Goal: Task Accomplishment & Management: Complete application form

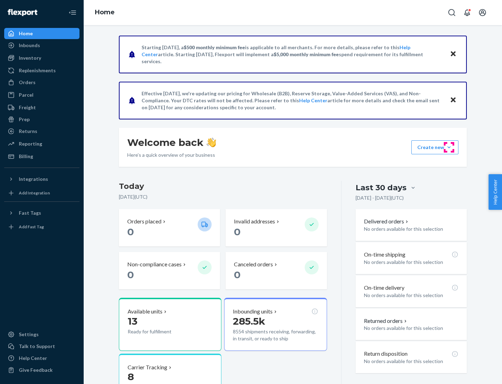
click at [449, 147] on button "Create new Create new inbound Create new order Create new product" at bounding box center [435, 147] width 47 height 14
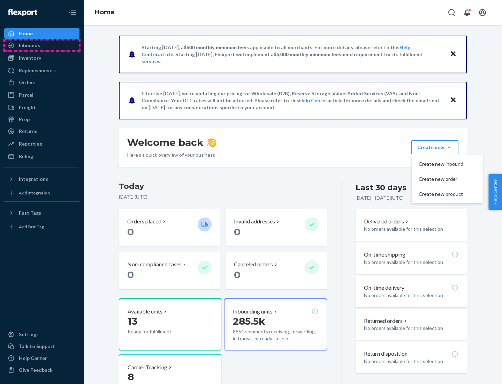
click at [42, 45] on div "Inbounds" at bounding box center [42, 45] width 74 height 10
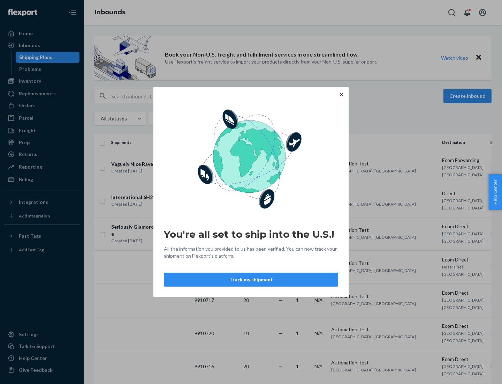
click at [251, 279] on button "Track my shipment" at bounding box center [251, 280] width 174 height 14
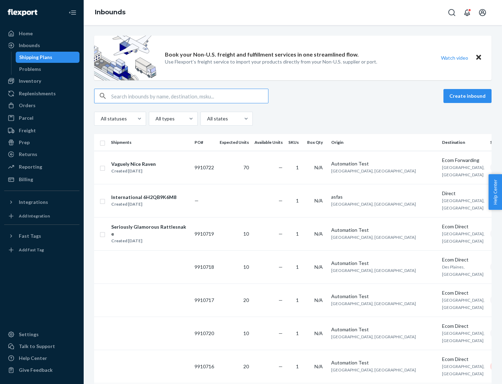
click at [469, 96] on button "Create inbound" at bounding box center [468, 96] width 48 height 14
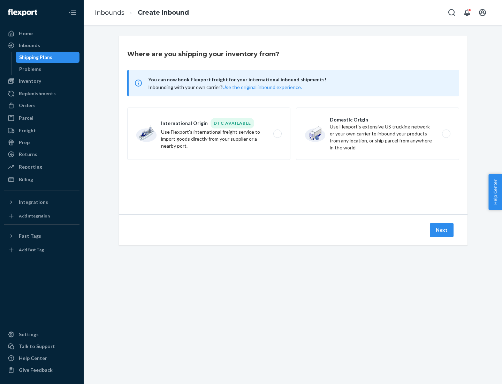
click at [209, 134] on label "International Origin DTC Available Use Flexport's international freight service…" at bounding box center [208, 133] width 163 height 52
click at [277, 134] on input "International Origin DTC Available Use Flexport's international freight service…" at bounding box center [279, 134] width 5 height 5
radio input "true"
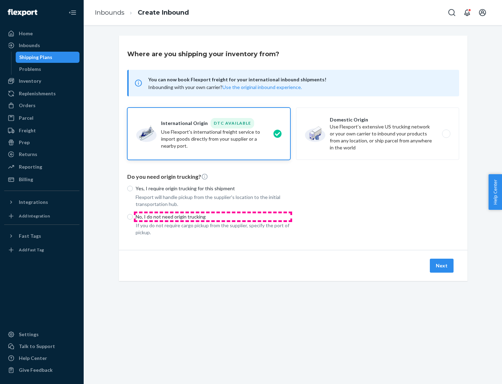
click at [213, 216] on p "No, I do not need origin trucking" at bounding box center [213, 216] width 155 height 7
click at [133, 216] on input "No, I do not need origin trucking" at bounding box center [130, 217] width 6 height 6
radio input "true"
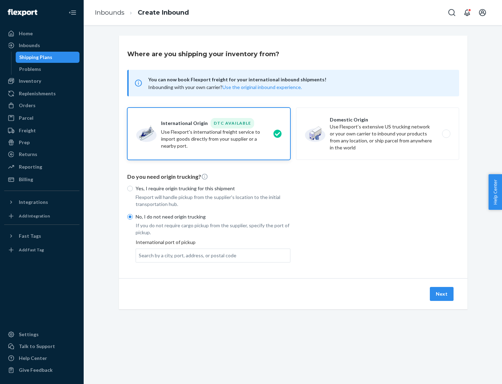
click at [186, 255] on div "Search by a city, port, address, or postal code" at bounding box center [188, 255] width 98 height 7
click at [140, 255] on input "Search by a city, port, address, or postal code" at bounding box center [139, 255] width 1 height 7
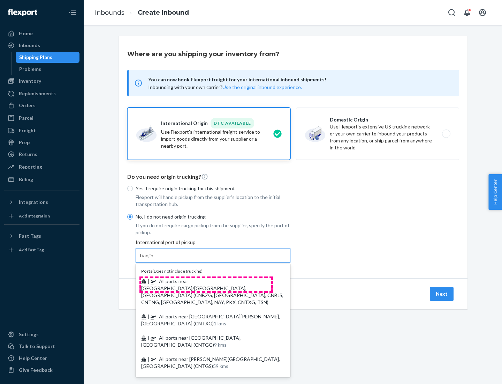
click at [206, 281] on span "| All ports near [GEOGRAPHIC_DATA]/[GEOGRAPHIC_DATA], [GEOGRAPHIC_DATA] (CNBZG,…" at bounding box center [212, 291] width 142 height 27
click at [154, 259] on input "Tianjin" at bounding box center [146, 255] width 15 height 7
type input "All ports near [GEOGRAPHIC_DATA]/[GEOGRAPHIC_DATA], [GEOGRAPHIC_DATA] (CNBZG, […"
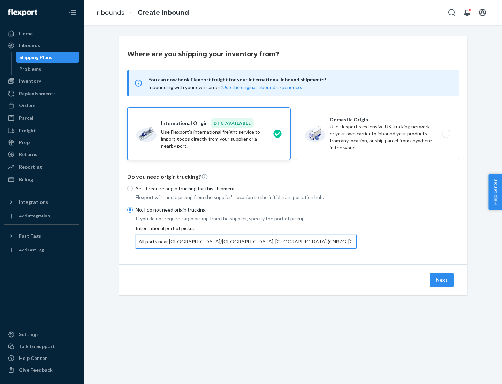
click at [442, 279] on button "Next" at bounding box center [442, 280] width 24 height 14
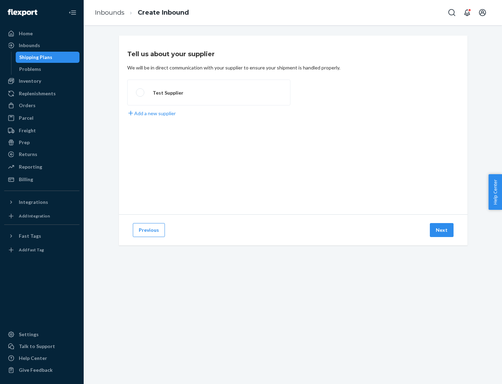
click at [209, 92] on label "Test Supplier" at bounding box center [208, 93] width 163 height 26
click at [141, 92] on input "Test Supplier" at bounding box center [138, 92] width 5 height 5
radio input "true"
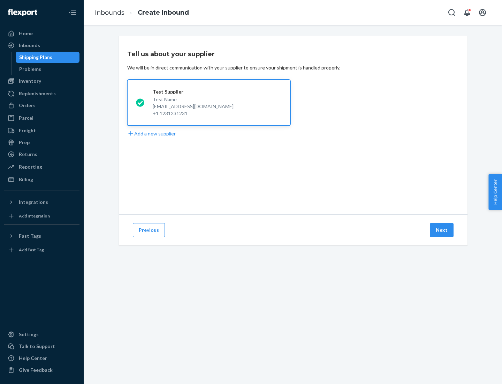
click at [442, 230] on button "Next" at bounding box center [442, 230] width 24 height 14
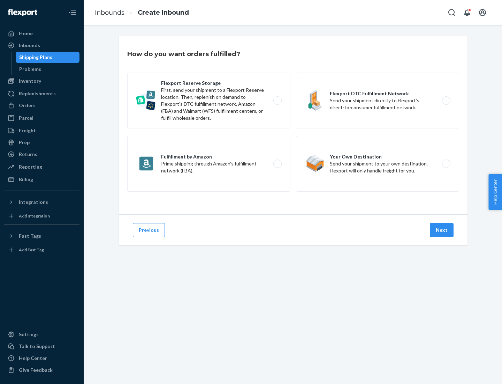
click at [209, 100] on label "Flexport Reserve Storage First, send your shipment to a Flexport Reserve locati…" at bounding box center [208, 101] width 163 height 56
click at [277, 100] on input "Flexport Reserve Storage First, send your shipment to a Flexport Reserve locati…" at bounding box center [279, 100] width 5 height 5
radio input "true"
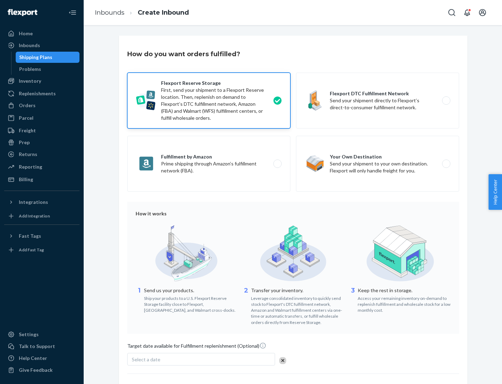
scroll to position [57, 0]
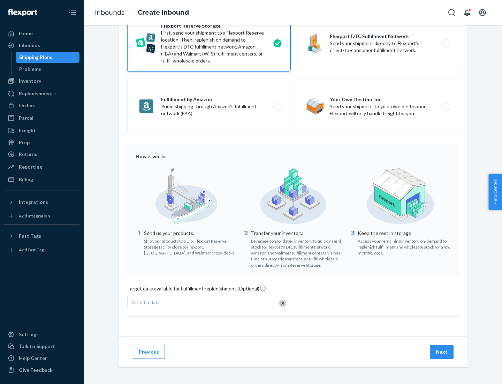
click at [442, 351] on button "Next" at bounding box center [442, 352] width 24 height 14
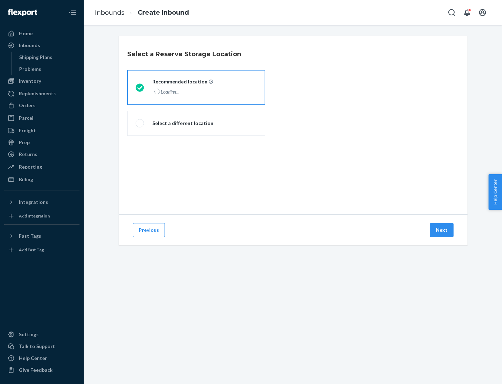
click at [196, 87] on div "Loading..." at bounding box center [181, 92] width 59 height 10
click at [140, 87] on input "Recommended location Loading..." at bounding box center [138, 87] width 5 height 5
click at [442, 230] on button "Next" at bounding box center [442, 230] width 24 height 14
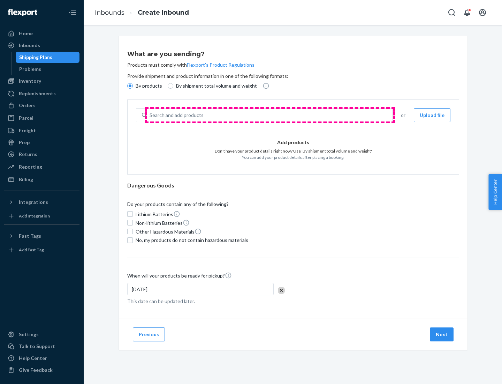
click at [270, 115] on div "Search and add products" at bounding box center [270, 115] width 246 height 13
click at [150, 115] on input "Search and add products" at bounding box center [150, 115] width 1 height 7
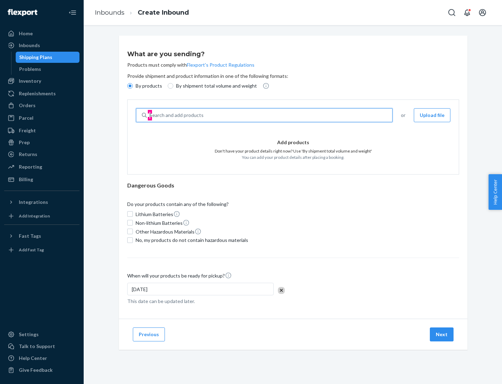
type input "basic"
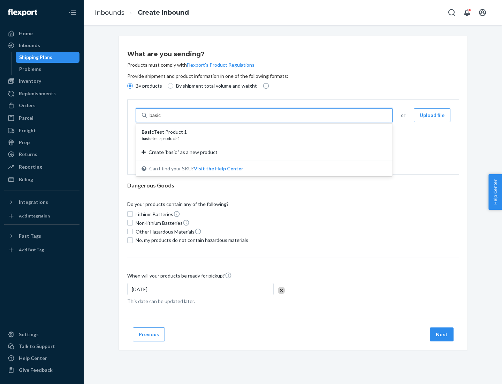
click at [262, 132] on div "Basic Test Product 1" at bounding box center [262, 131] width 240 height 7
click at [162, 119] on input "basic" at bounding box center [156, 115] width 13 height 7
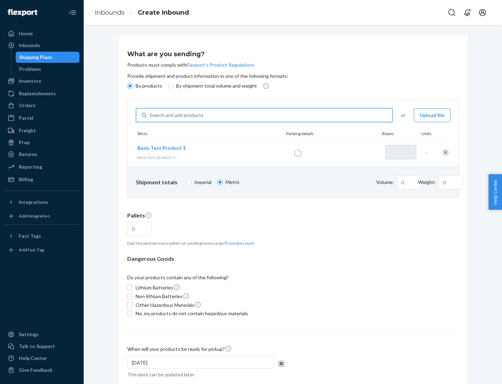
type input "1"
type input "1.09"
type input "3.27"
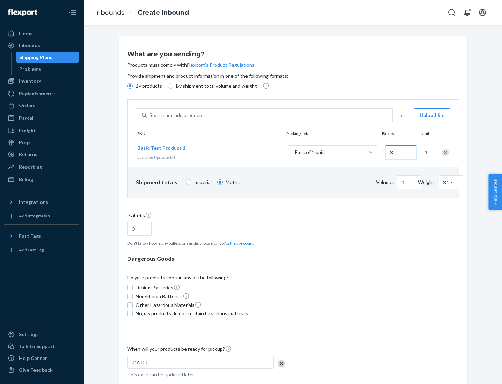
type input "30"
type input "0.01"
type input "32.66"
type input "300"
type input "0.07"
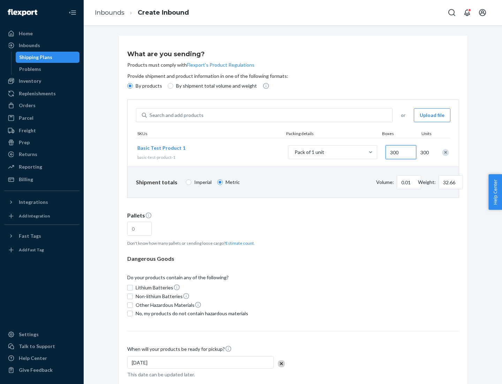
type input "326.59"
type input "3000"
type input "0.68"
type input "3265.86"
type input "1.09"
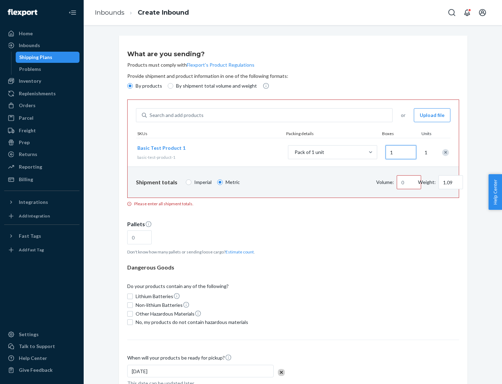
type input "10"
type input "10.89"
type input "100"
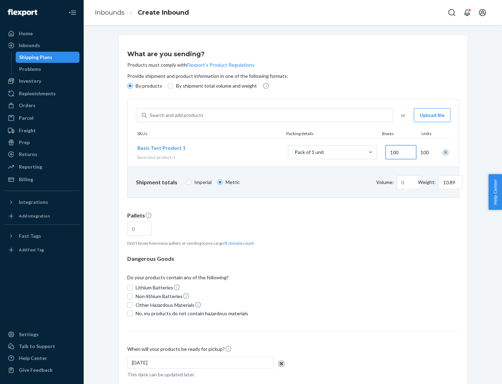
type input "0.02"
type input "108.86"
type input "1000"
type input "0.23"
type input "1088.62"
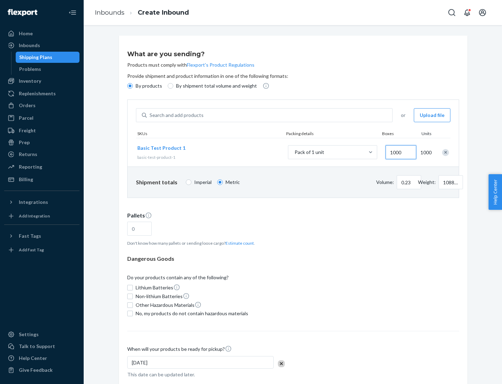
scroll to position [24, 0]
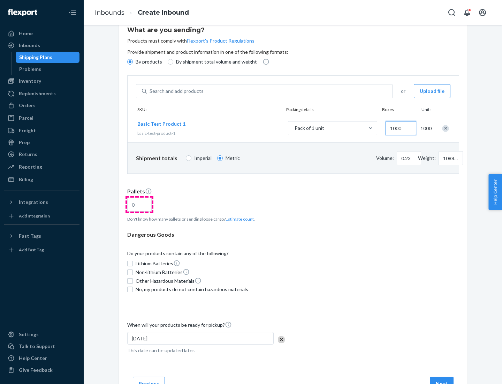
type input "1000"
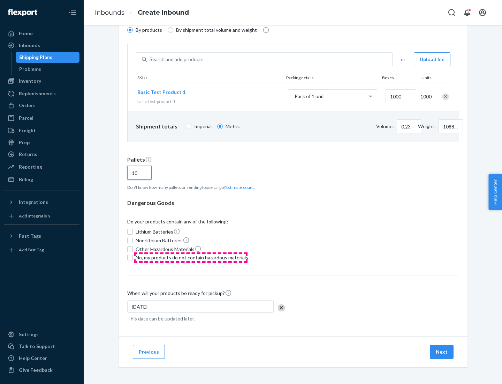
type input "10"
click at [191, 258] on span "No, my products do not contain hazardous materials" at bounding box center [192, 257] width 113 height 7
click at [133, 258] on input "No, my products do not contain hazardous materials" at bounding box center [130, 258] width 6 height 6
checkbox input "true"
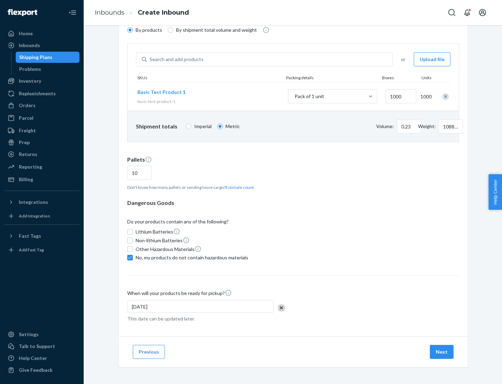
click at [442, 352] on button "Next" at bounding box center [442, 352] width 24 height 14
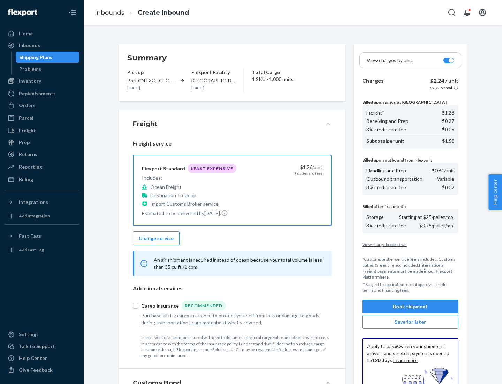
scroll to position [102, 0]
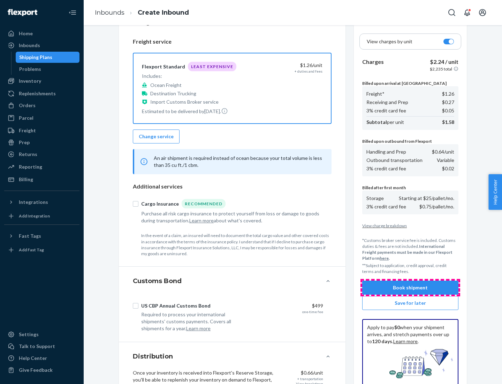
click at [411, 288] on button "Book shipment" at bounding box center [411, 288] width 96 height 14
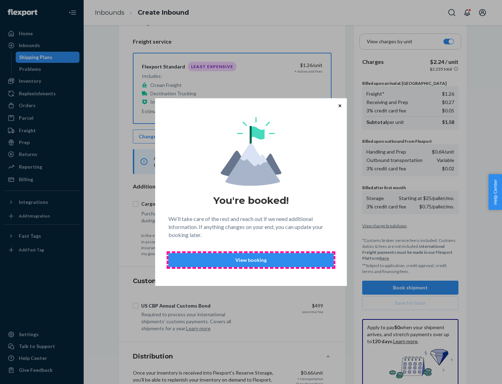
click at [251, 260] on p "View booking" at bounding box center [251, 259] width 154 height 7
